Goal: Task Accomplishment & Management: Use online tool/utility

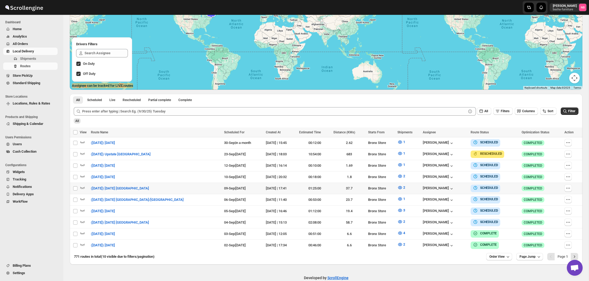
scroll to position [73, 0]
click at [398, 186] on icon "button" at bounding box center [400, 187] width 4 height 3
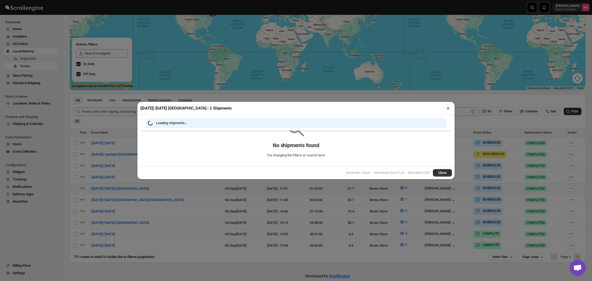
click at [321, 187] on div "([DATE]) [DATE] [GEOGRAPHIC_DATA] | 2 Shipments × Loading shipments… No shipmen…" at bounding box center [296, 140] width 592 height 281
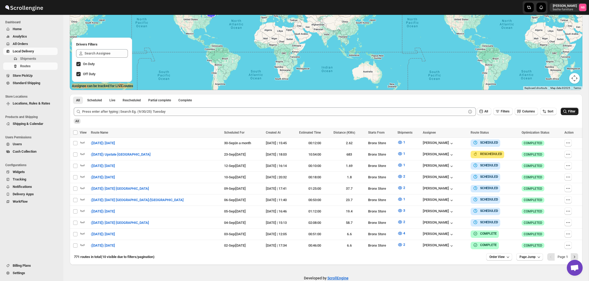
click at [572, 111] on span "Filter" at bounding box center [571, 111] width 7 height 4
click at [397, 177] on icon "button" at bounding box center [399, 176] width 5 height 5
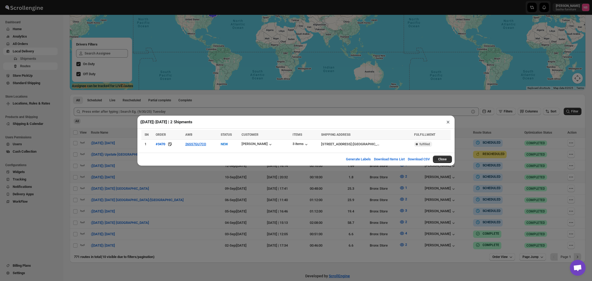
click at [241, 177] on div "([DATE]) [DATE] | 2 Shipments × Loading shipments… Loading shipments… SN ORDER …" at bounding box center [296, 140] width 592 height 281
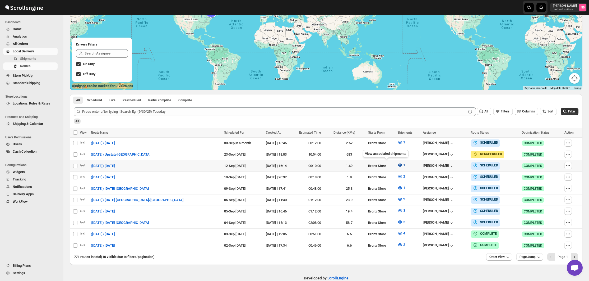
click at [399, 164] on icon "button" at bounding box center [400, 165] width 2 height 2
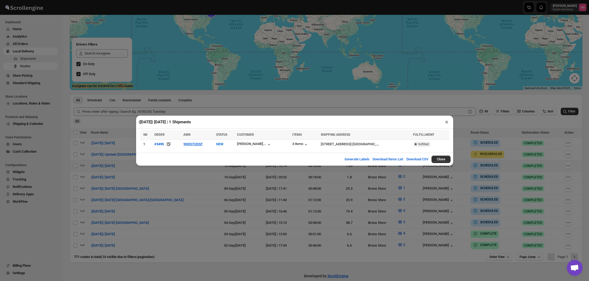
click at [295, 181] on div "([DATE]) [DATE] | 1 Shipments × SN ORDER AWB STATUS CUSTOMER ITEMS SHIPPING ADD…" at bounding box center [294, 140] width 589 height 281
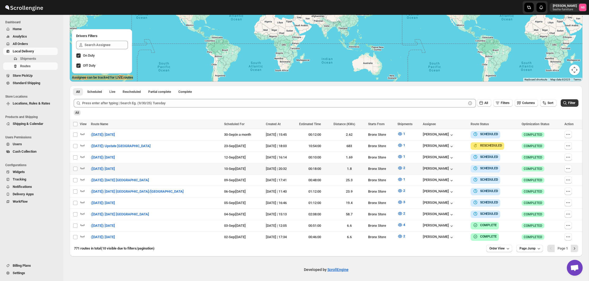
scroll to position [81, 0]
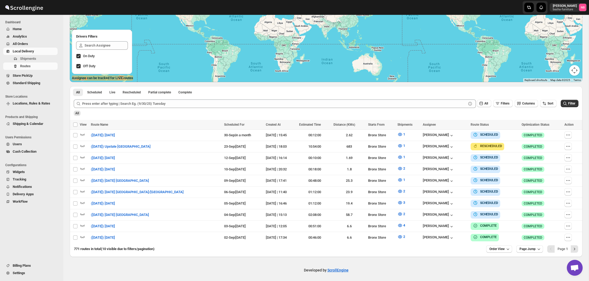
click at [33, 44] on span "All Orders" at bounding box center [35, 43] width 44 height 5
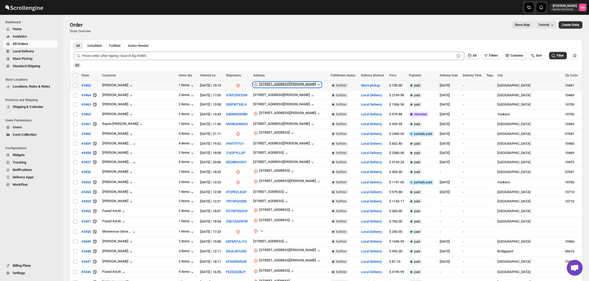
click at [265, 86] on div "[STREET_ADDRESS][PERSON_NAME]" at bounding box center [287, 84] width 57 height 5
click at [256, 110] on button "Update manually" at bounding box center [267, 113] width 38 height 8
select select "US"
select select "[US_STATE]"
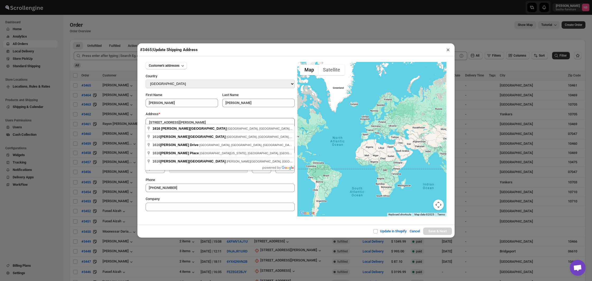
type input "[STREET_ADDRESS][PERSON_NAME]"
type input "[GEOGRAPHIC_DATA]"
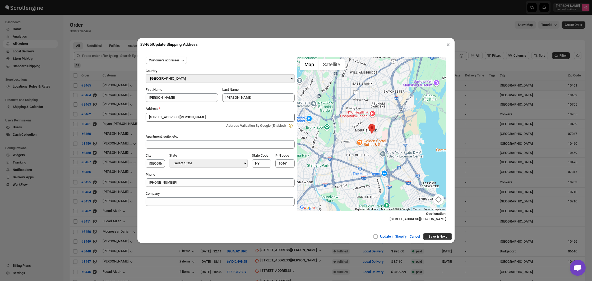
click at [433, 232] on div "Update in Shopify Cancel Save & Next" at bounding box center [295, 236] width 317 height 13
click at [450, 44] on button "×" at bounding box center [448, 44] width 8 height 7
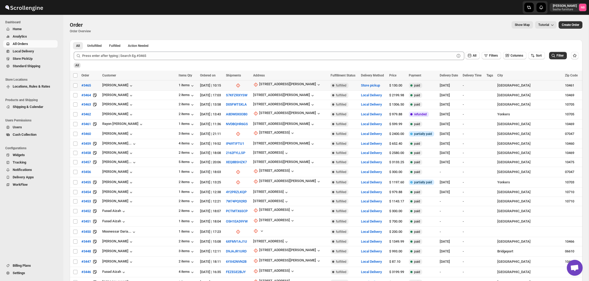
click at [40, 35] on span "Analytics" at bounding box center [35, 36] width 44 height 5
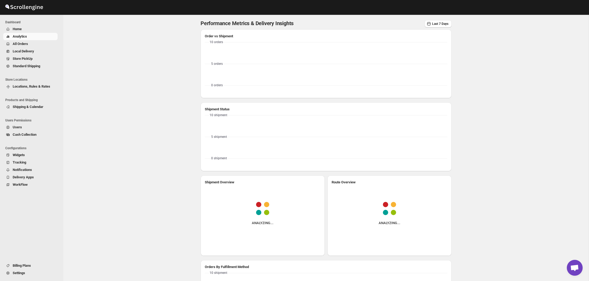
click at [36, 46] on span "All Orders" at bounding box center [35, 43] width 44 height 5
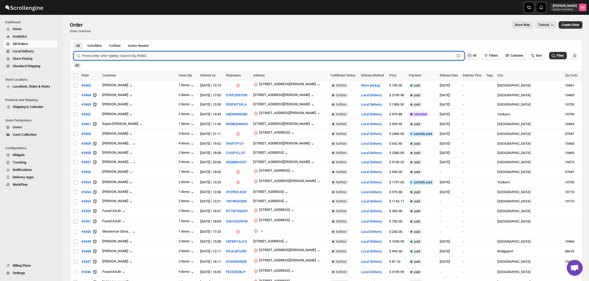
click at [125, 57] on input "text" at bounding box center [268, 56] width 373 height 8
type input "3505"
click at [81, 43] on button "Submit" at bounding box center [81, 43] width 15 height 6
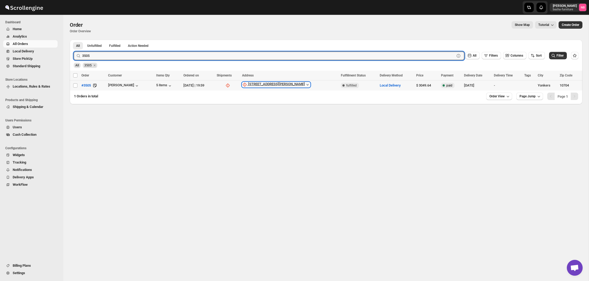
click at [292, 87] on div "[STREET_ADDRESS][PERSON_NAME]" at bounding box center [276, 84] width 57 height 5
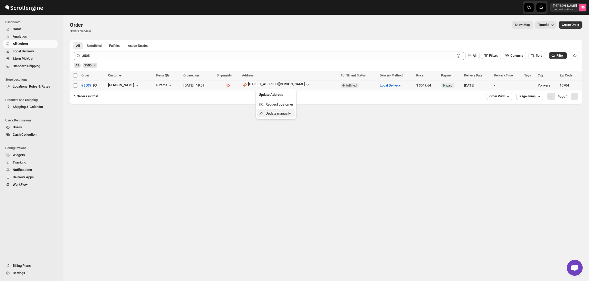
click at [275, 111] on span "Update manually" at bounding box center [278, 113] width 25 height 4
select select "US"
select select "[US_STATE]"
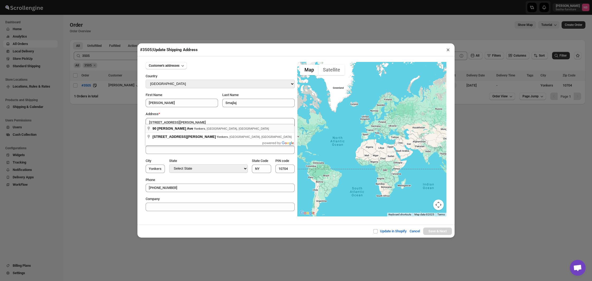
type input "[STREET_ADDRESS][PERSON_NAME]"
type input "[GEOGRAPHIC_DATA]"
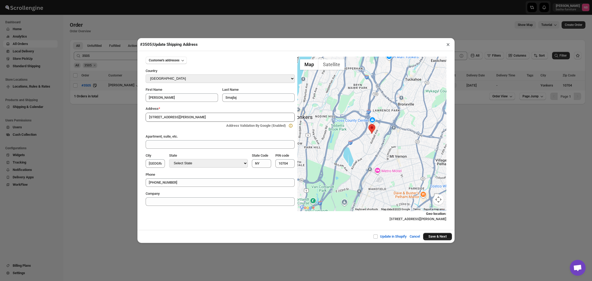
click at [428, 234] on button "Save & Next" at bounding box center [437, 236] width 29 height 7
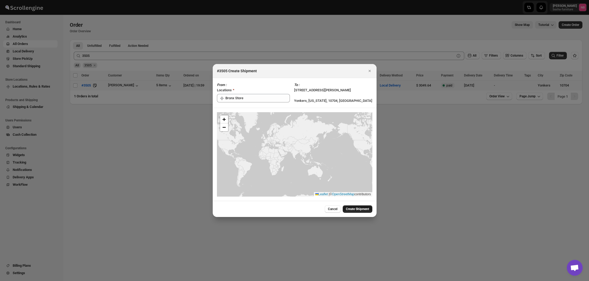
click at [348, 207] on span "Create Shipment" at bounding box center [357, 209] width 23 height 4
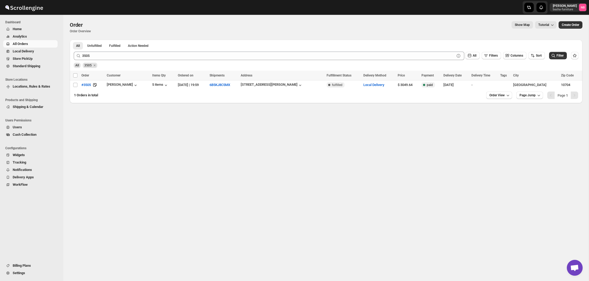
click at [34, 73] on ul "Dashboard Home Analytics All Orders Local Delivery Store PickUp Standard Shippi…" at bounding box center [30, 46] width 61 height 55
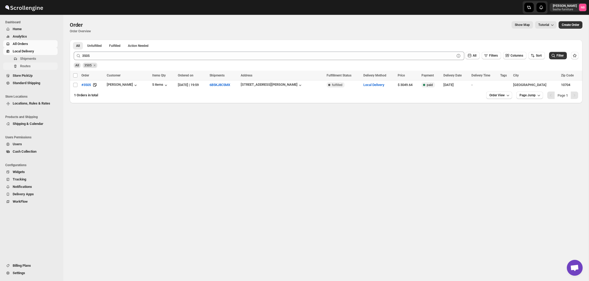
click at [30, 64] on span "Routes" at bounding box center [25, 66] width 11 height 4
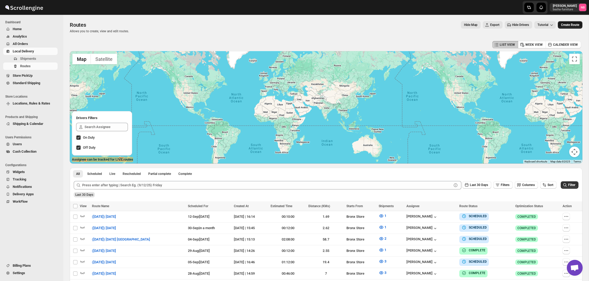
click at [565, 25] on span "Create Route" at bounding box center [570, 25] width 18 height 4
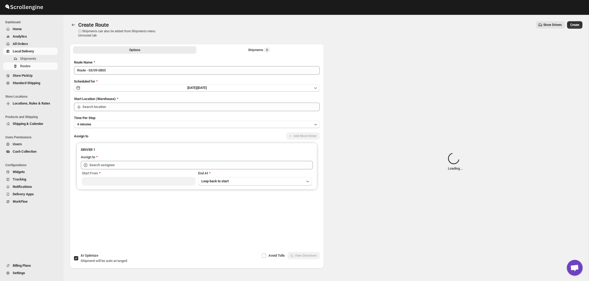
type input "Not Available"
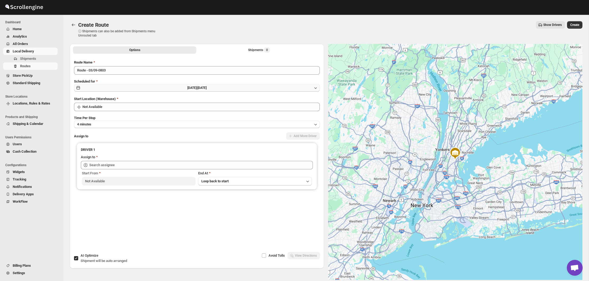
click at [231, 89] on button "[DATE] | [DATE]" at bounding box center [197, 87] width 246 height 7
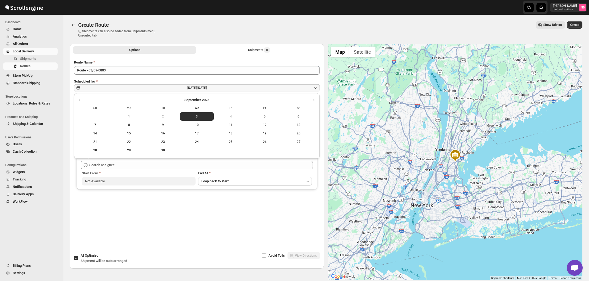
click at [303, 123] on span "13" at bounding box center [299, 125] width 30 height 4
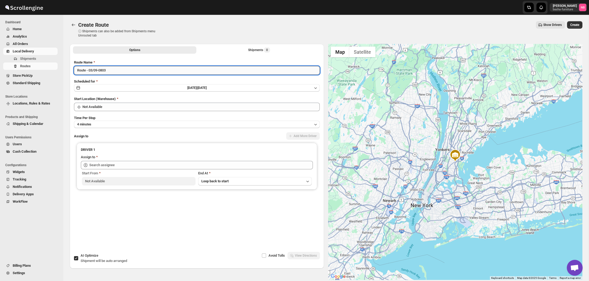
click at [160, 72] on input "Route - 03/09-0803" at bounding box center [197, 70] width 246 height 8
type input "([DATE]) [DATE] Yonkers"
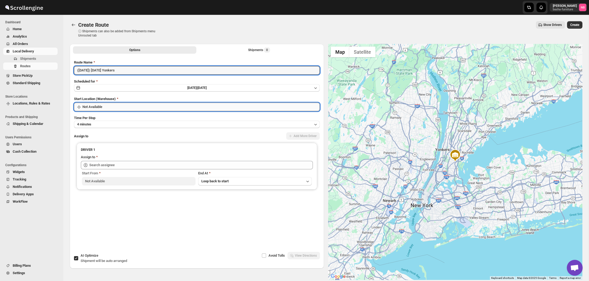
click at [140, 105] on input "Not Available" at bounding box center [200, 107] width 237 height 8
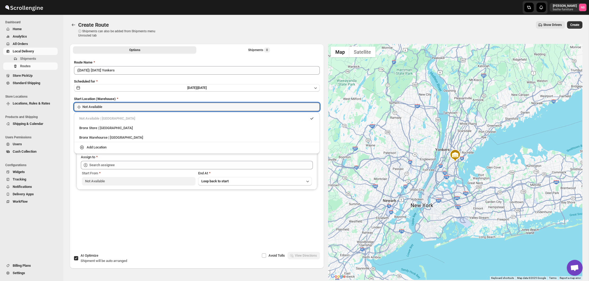
drag, startPoint x: 132, startPoint y: 126, endPoint x: 128, endPoint y: 127, distance: 3.9
click at [132, 126] on div "Bronx Store | [GEOGRAPHIC_DATA]" at bounding box center [196, 127] width 235 height 5
type input "Bronx Store"
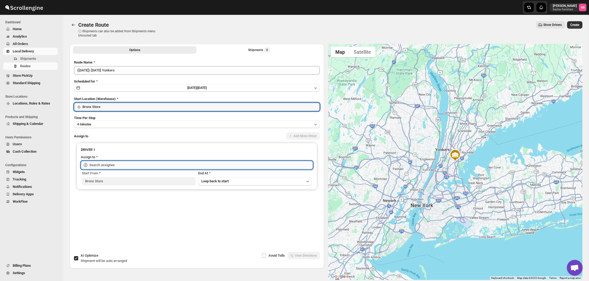
drag, startPoint x: 125, startPoint y: 163, endPoint x: 124, endPoint y: 168, distance: 4.8
click at [125, 163] on input "text" at bounding box center [201, 165] width 224 height 8
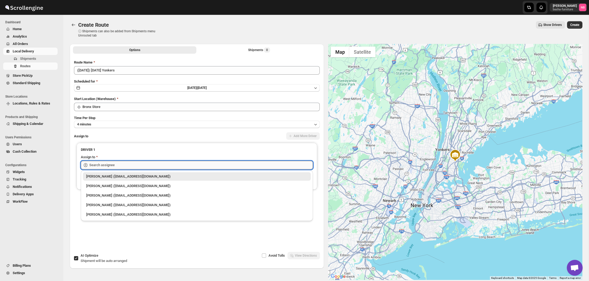
drag, startPoint x: 123, startPoint y: 183, endPoint x: 200, endPoint y: 161, distance: 80.6
click at [123, 183] on div "[PERSON_NAME] ([EMAIL_ADDRESS][DOMAIN_NAME])" at bounding box center [196, 185] width 221 height 5
type input "[PERSON_NAME] ([EMAIL_ADDRESS][DOMAIN_NAME])"
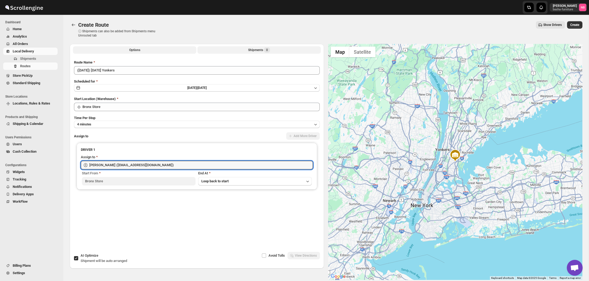
click at [235, 50] on button "Shipments 0" at bounding box center [258, 49] width 123 height 7
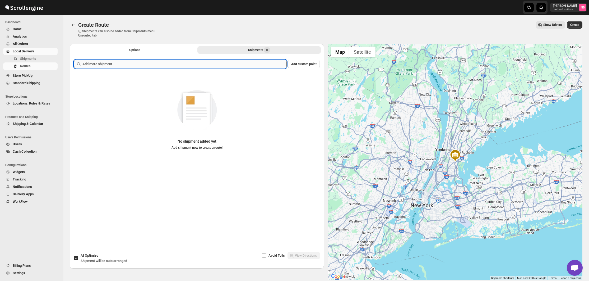
click at [221, 67] on input "text" at bounding box center [184, 64] width 204 height 8
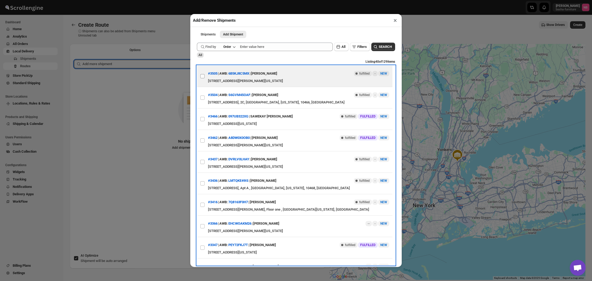
click at [204, 76] on input "View details for 68b8d734460e7d7809203efe" at bounding box center [202, 76] width 4 height 4
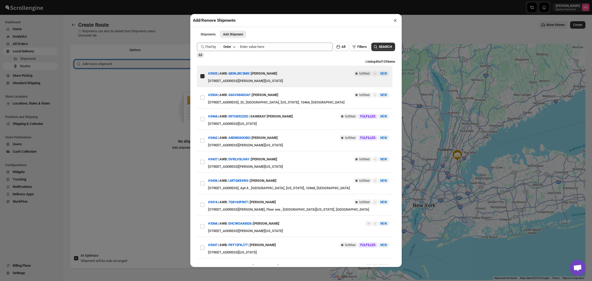
checkbox input "true"
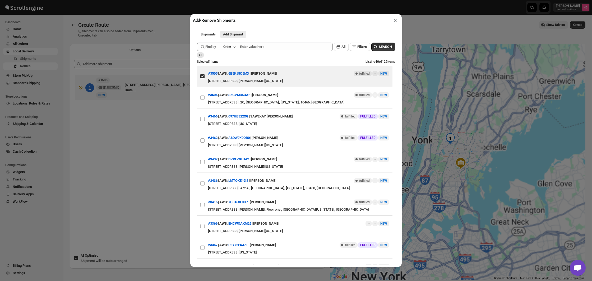
click at [160, 113] on div "Add/Remove Shipments × Shipments Add Shipment More views Shipments Add Shipment…" at bounding box center [296, 140] width 592 height 281
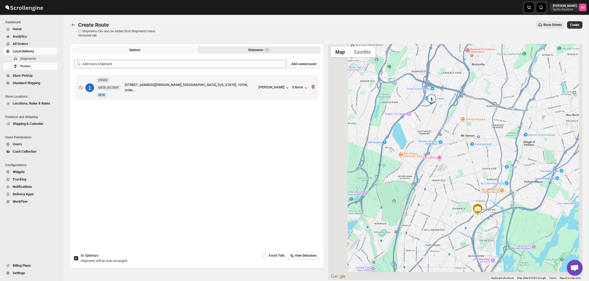
click at [157, 52] on button "Options" at bounding box center [134, 49] width 123 height 7
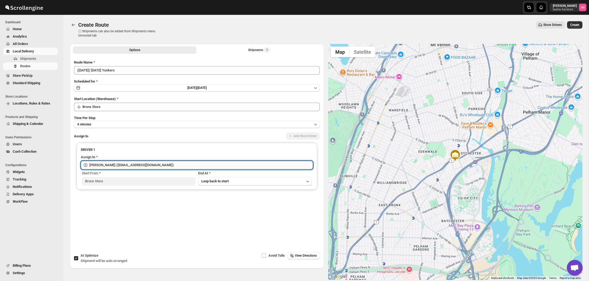
click at [147, 163] on input "[PERSON_NAME] ([EMAIL_ADDRESS][DOMAIN_NAME])" at bounding box center [201, 165] width 224 height 8
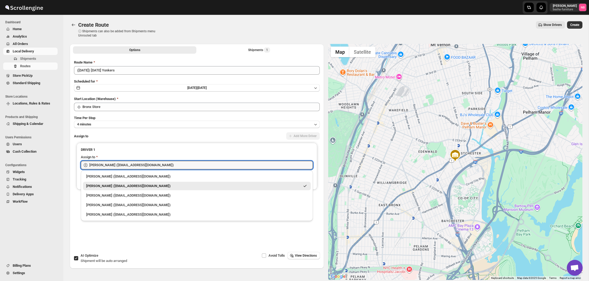
click at [135, 180] on div "[PERSON_NAME] ([EMAIL_ADDRESS][DOMAIN_NAME])" at bounding box center [197, 176] width 228 height 8
type input "[PERSON_NAME] ([EMAIL_ADDRESS][DOMAIN_NAME])"
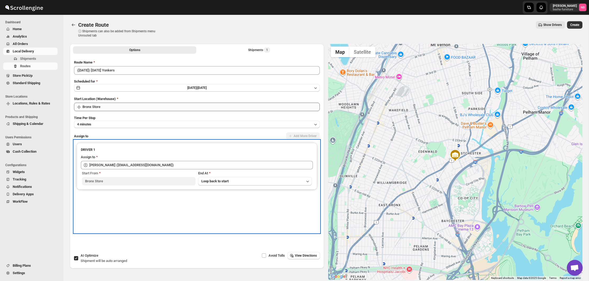
drag, startPoint x: 122, startPoint y: 203, endPoint x: 214, endPoint y: 110, distance: 130.4
click at [122, 203] on div "DRIVER 1 Assign to [PERSON_NAME] ([EMAIL_ADDRESS][DOMAIN_NAME]) Start From [GEO…" at bounding box center [197, 186] width 246 height 92
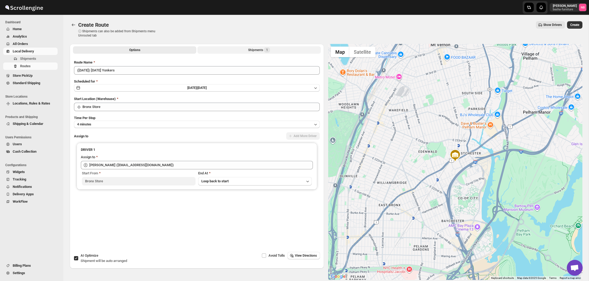
click at [249, 49] on div "Shipments 1" at bounding box center [259, 49] width 22 height 5
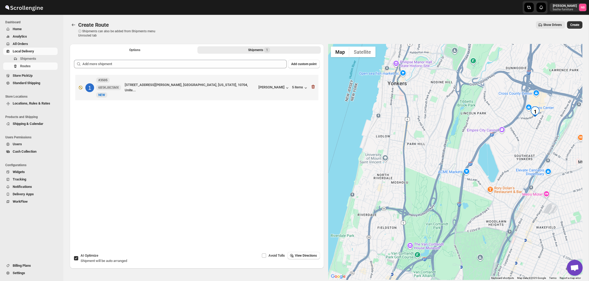
drag, startPoint x: 397, startPoint y: 118, endPoint x: 473, endPoint y: 140, distance: 79.5
click at [533, 207] on div at bounding box center [455, 162] width 254 height 236
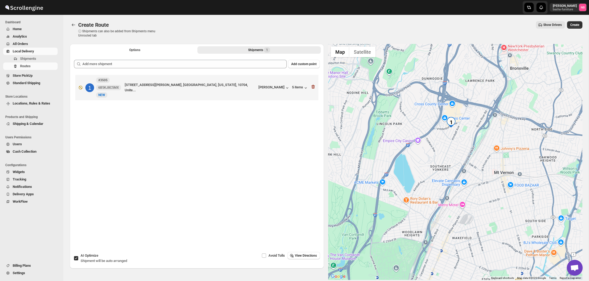
drag, startPoint x: 469, startPoint y: 132, endPoint x: 391, endPoint y: 151, distance: 80.5
click at [382, 145] on div at bounding box center [455, 162] width 254 height 236
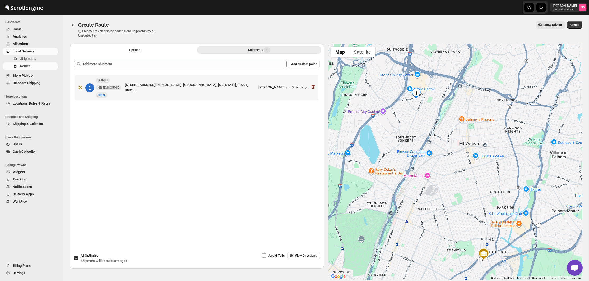
drag, startPoint x: 394, startPoint y: 150, endPoint x: 386, endPoint y: 142, distance: 10.8
click at [386, 142] on div at bounding box center [455, 162] width 254 height 236
click at [572, 24] on span "Create" at bounding box center [574, 25] width 9 height 4
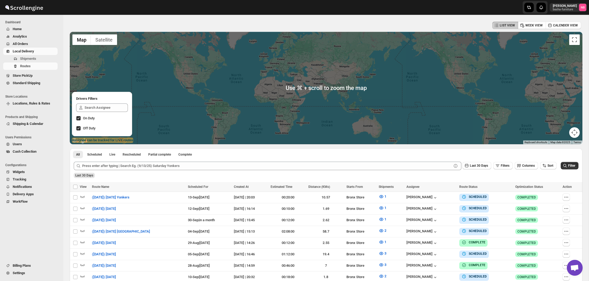
scroll to position [91, 0]
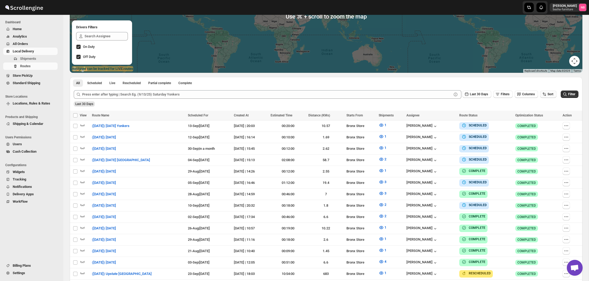
drag, startPoint x: 544, startPoint y: 95, endPoint x: 544, endPoint y: 98, distance: 2.9
click at [544, 95] on icon "button" at bounding box center [544, 93] width 5 height 5
drag, startPoint x: 540, startPoint y: 123, endPoint x: 504, endPoint y: 104, distance: 40.8
click at [540, 123] on div "Due Date" at bounding box center [539, 122] width 14 height 5
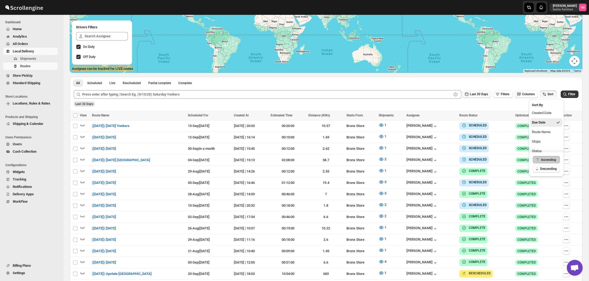
click at [472, 95] on span "Last 30 Days" at bounding box center [479, 94] width 18 height 4
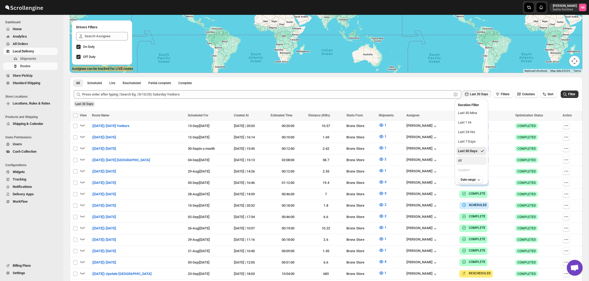
click at [464, 159] on button "All" at bounding box center [471, 160] width 30 height 8
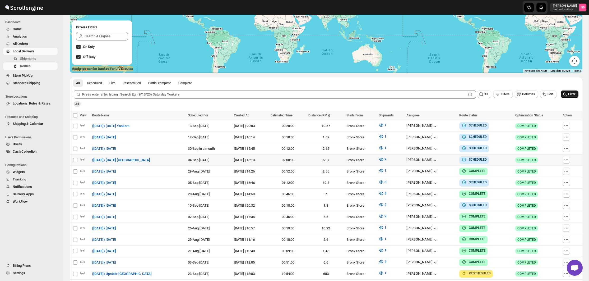
click at [568, 96] on span "Filter" at bounding box center [571, 94] width 7 height 4
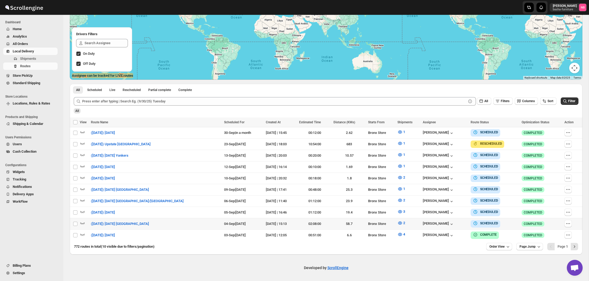
scroll to position [81, 0]
